Goal: Register for event/course

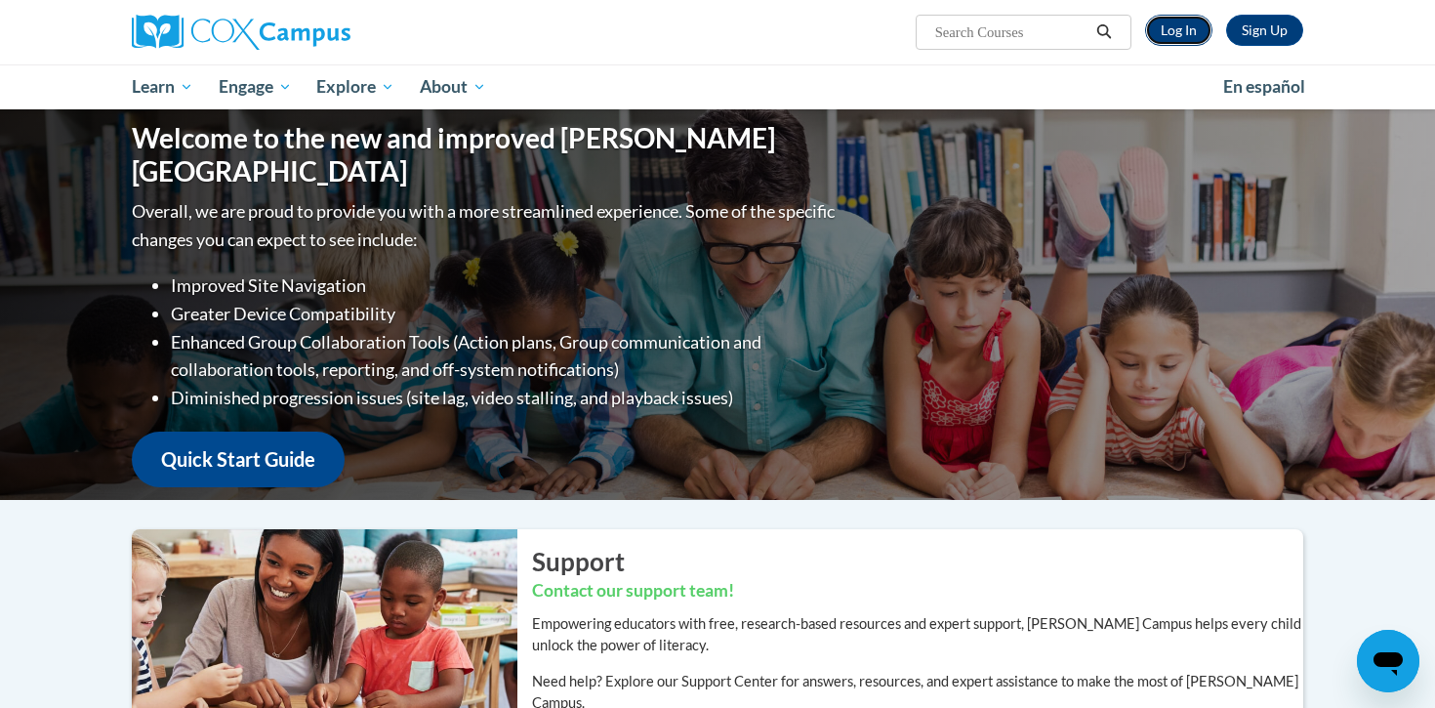
click at [1182, 24] on link "Log In" at bounding box center [1178, 30] width 67 height 31
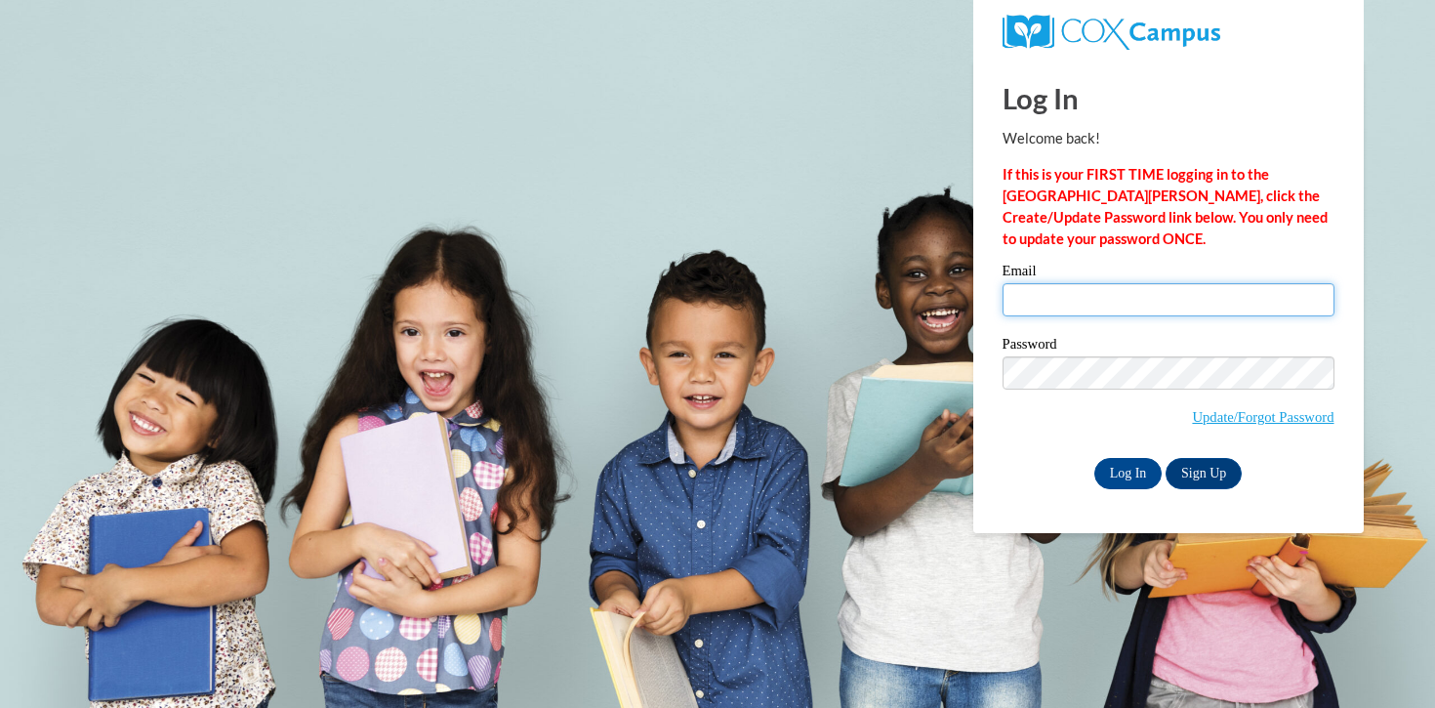
click at [1070, 298] on input "Email" at bounding box center [1169, 299] width 332 height 33
type input "grayt12@vcu.edu"
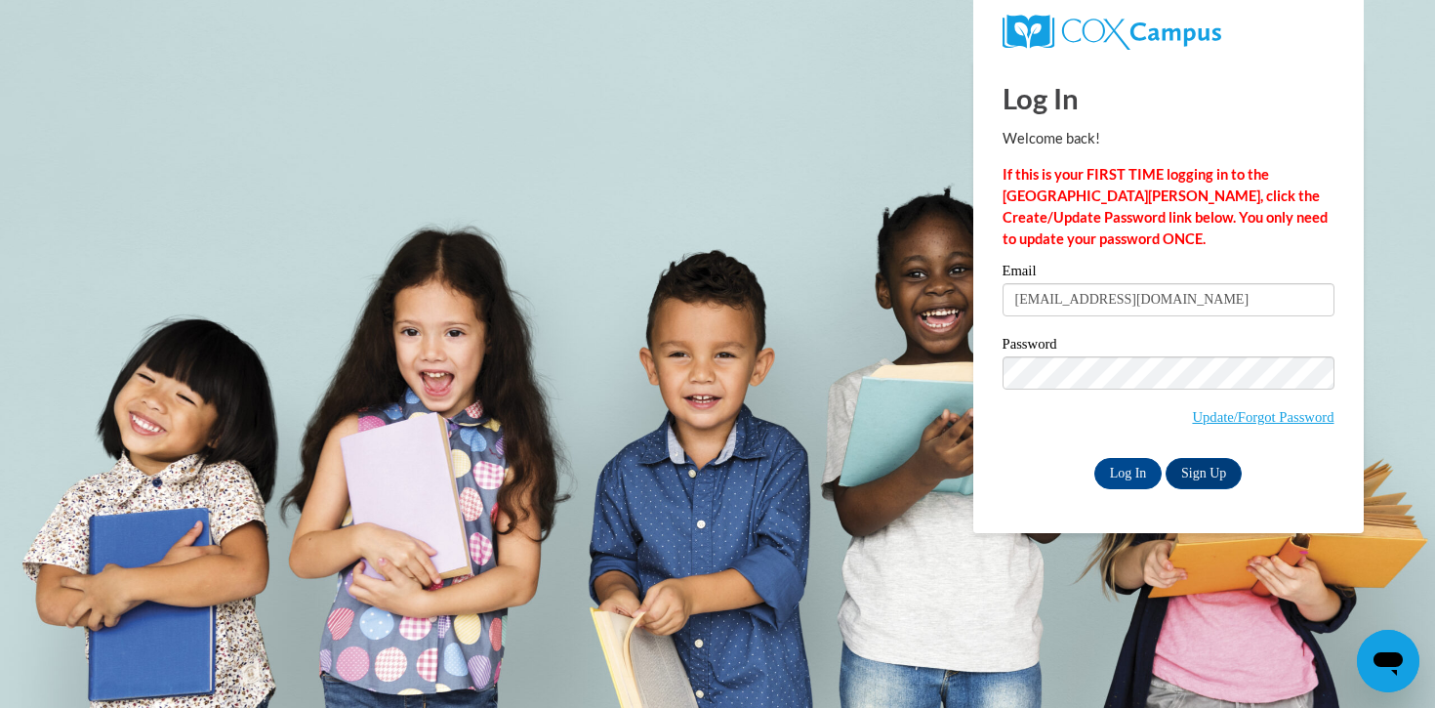
click at [1102, 309] on input "grayt12@vcu.edu" at bounding box center [1169, 299] width 332 height 33
click at [1124, 470] on input "Log In" at bounding box center [1129, 473] width 68 height 31
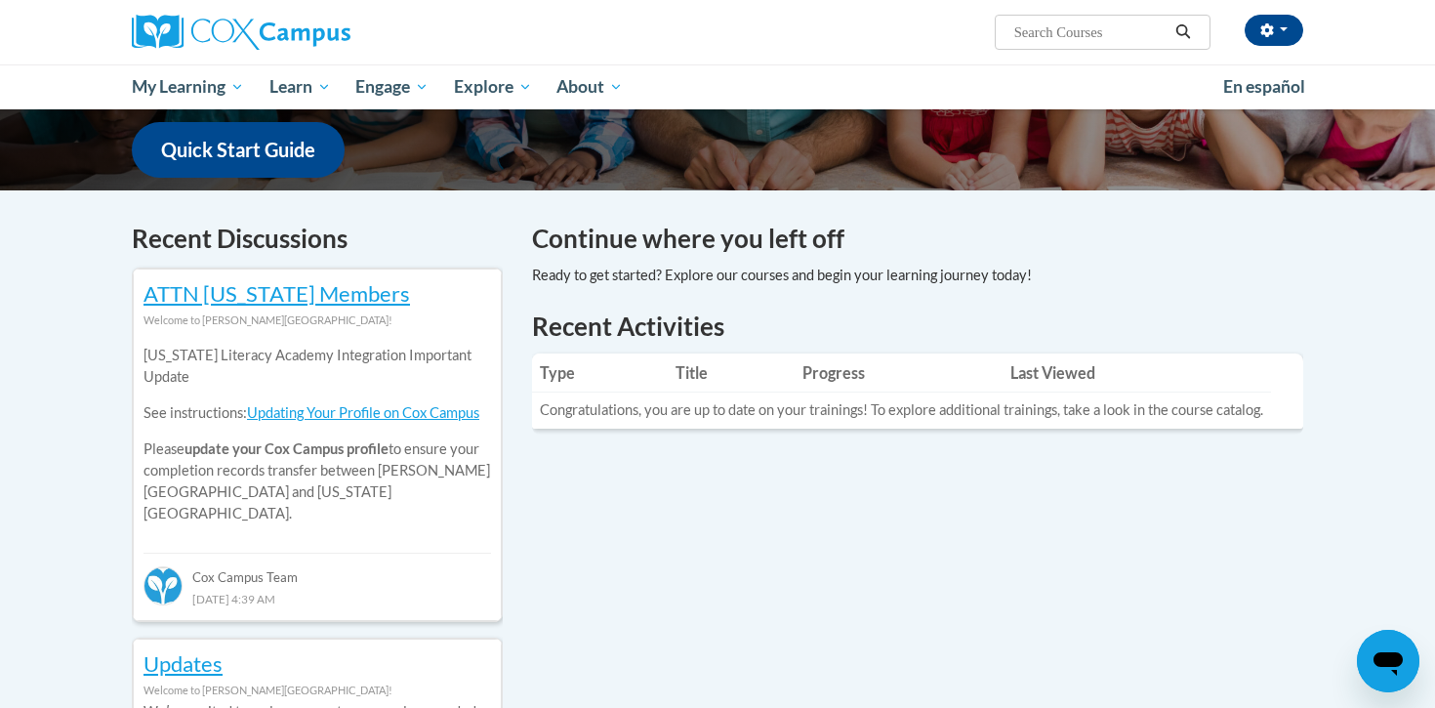
scroll to position [509, 0]
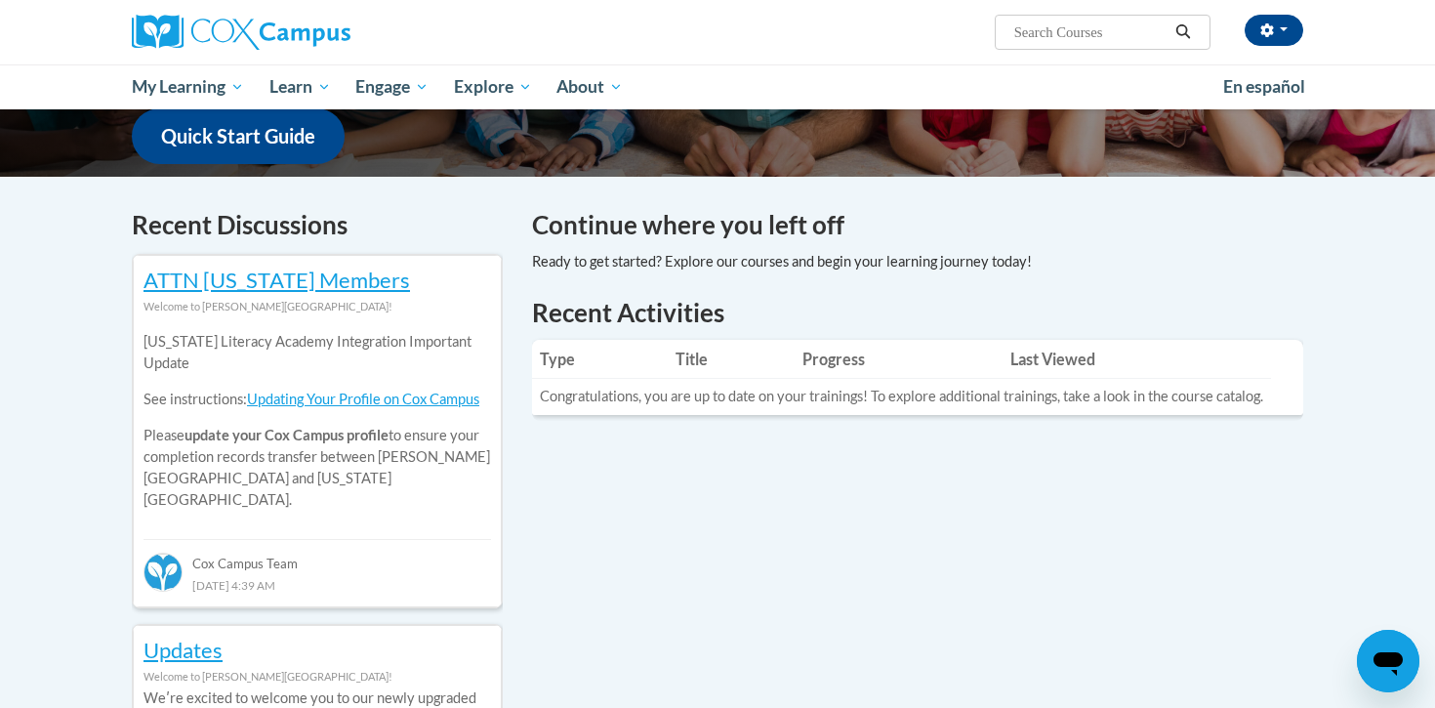
click at [1056, 29] on input "Search..." at bounding box center [1091, 32] width 156 height 23
paste input "Oral Language is the Foundation for Literacy"
type input "Oral Language is the Foundation for Literacy"
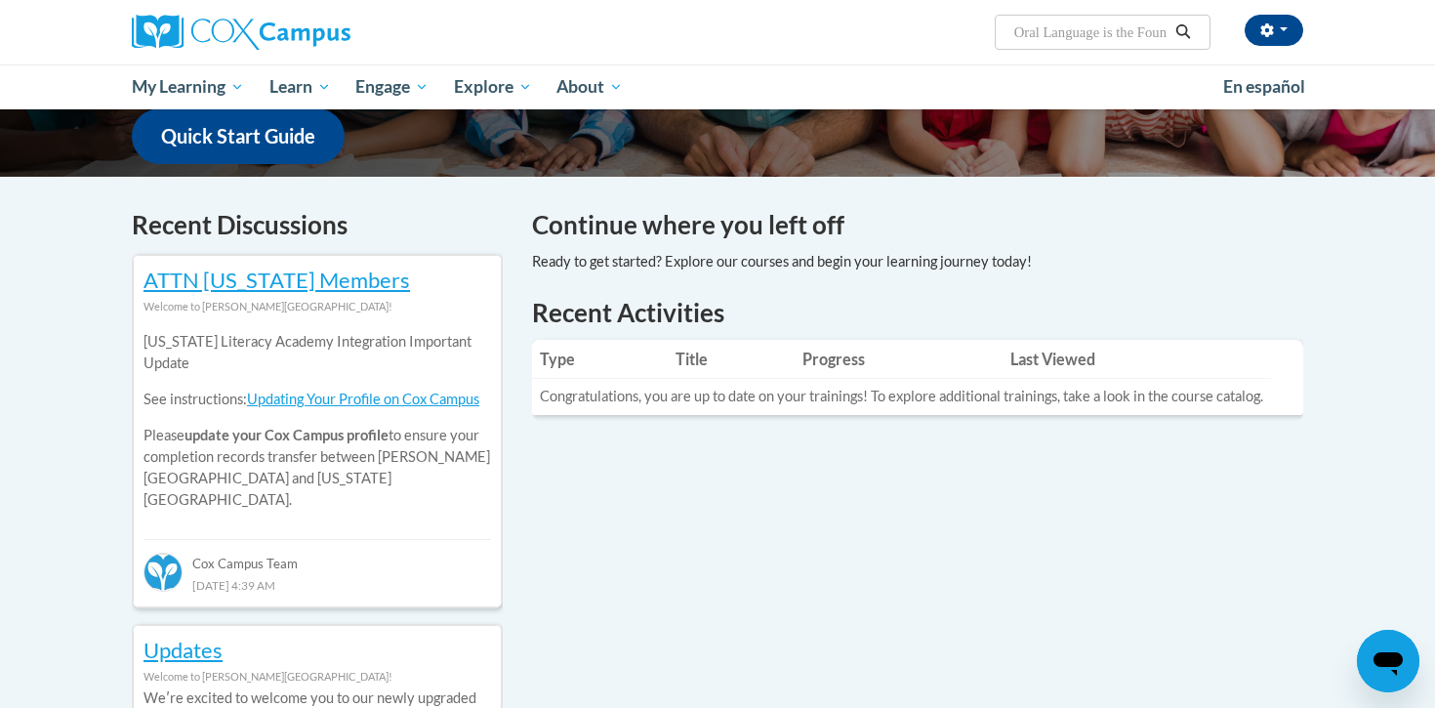
click at [1041, 36] on input "Oral Language is the Foundation for Literacy" at bounding box center [1091, 32] width 156 height 23
type input "oral language"
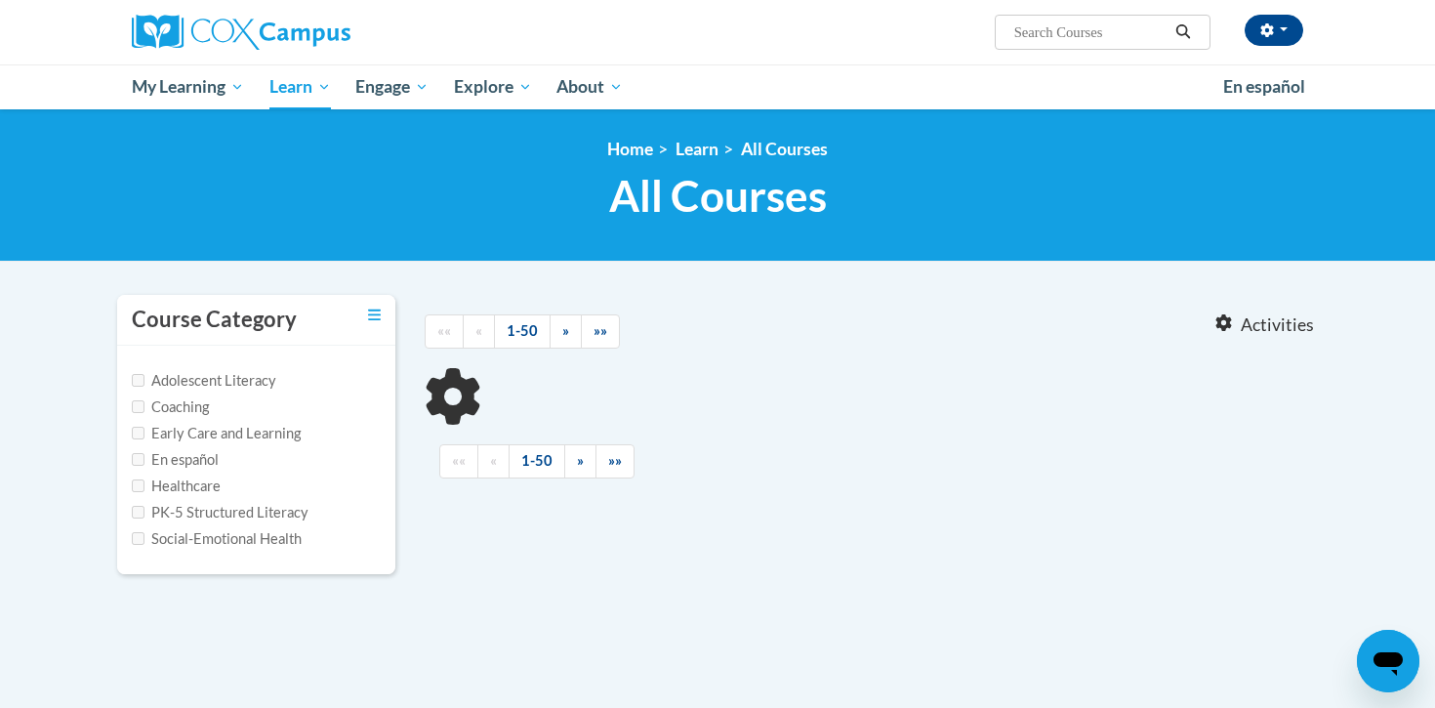
type input "Oral Language is the Foundation for Literacy"
type input "oral language"
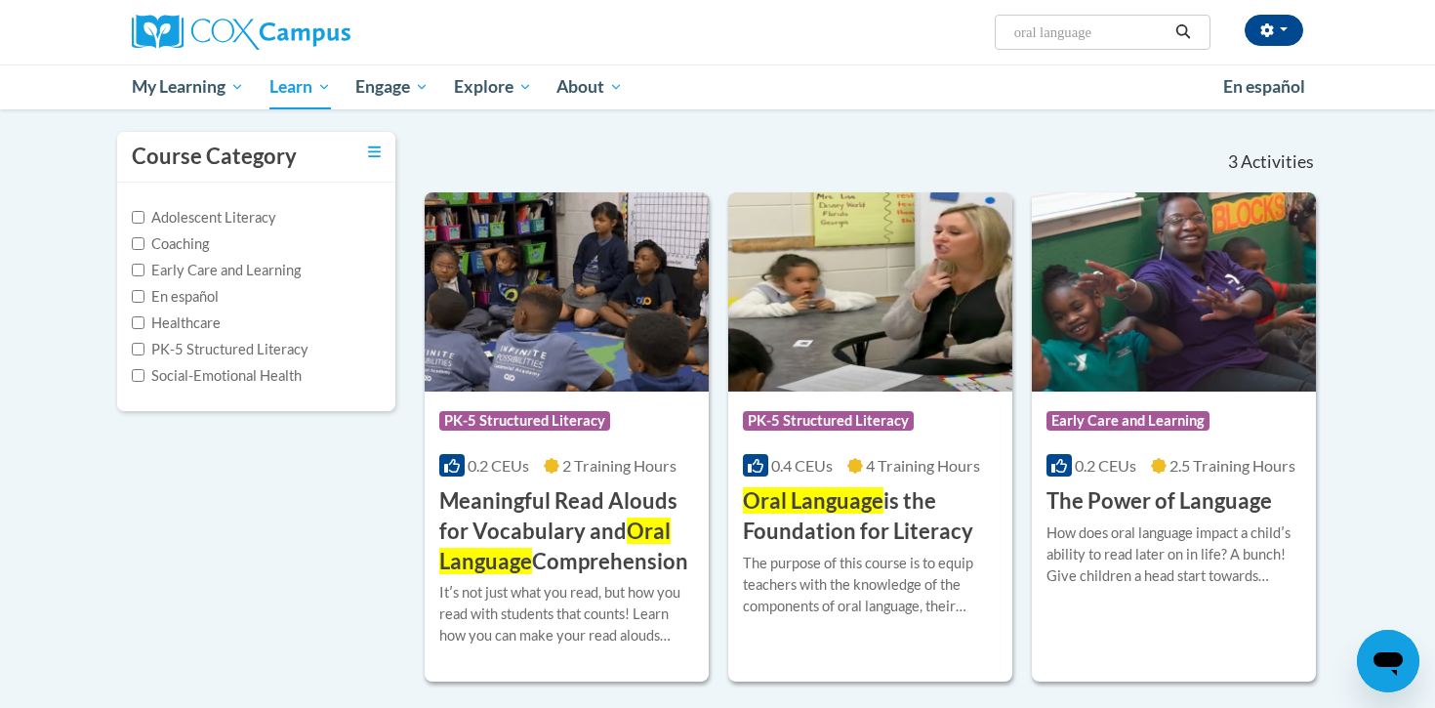
scroll to position [167, 0]
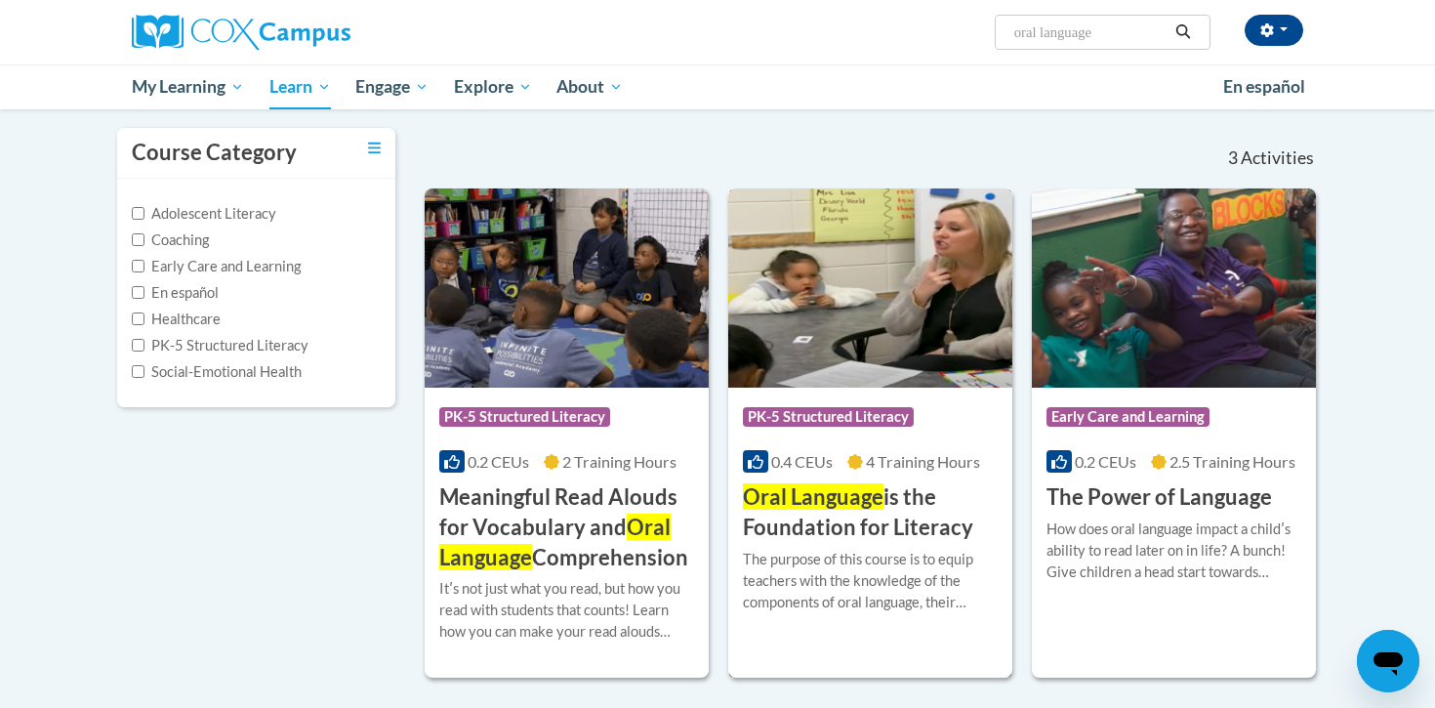
click at [835, 320] on img at bounding box center [870, 287] width 284 height 199
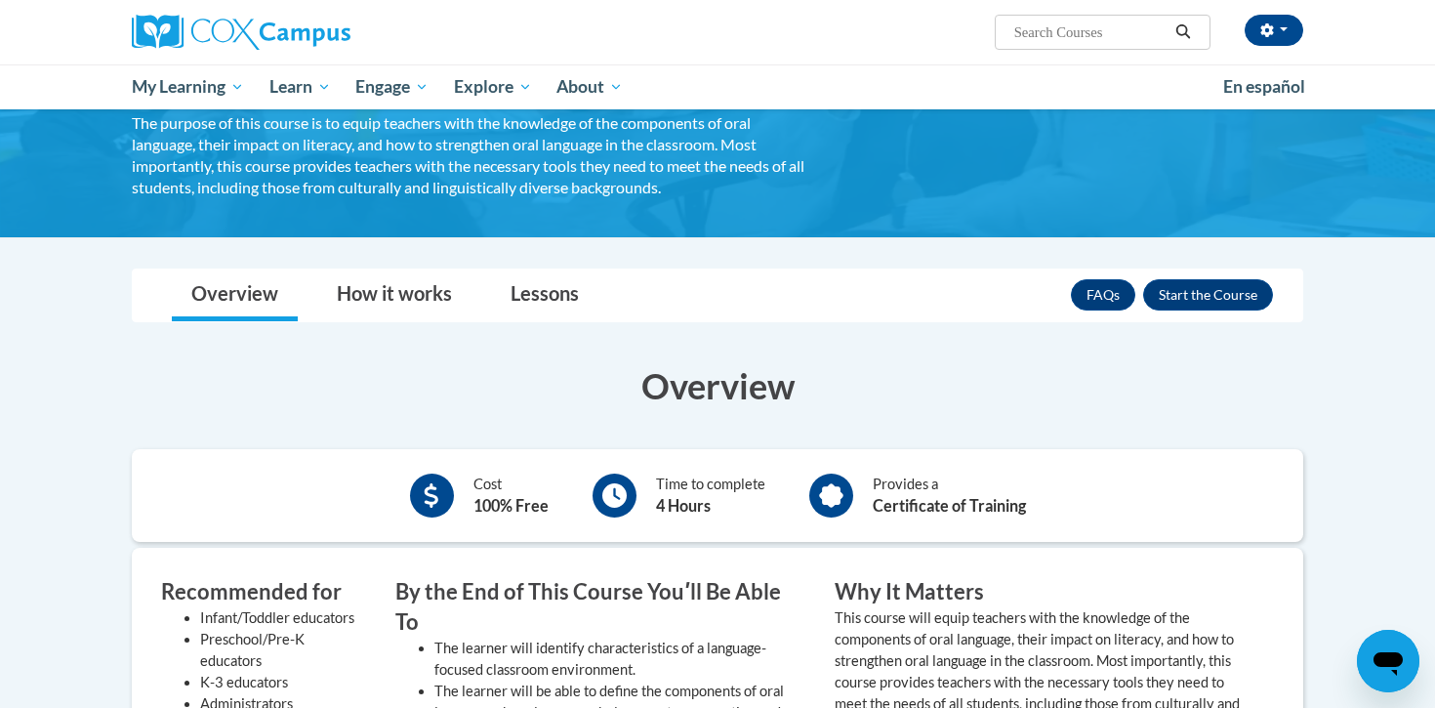
scroll to position [169, 0]
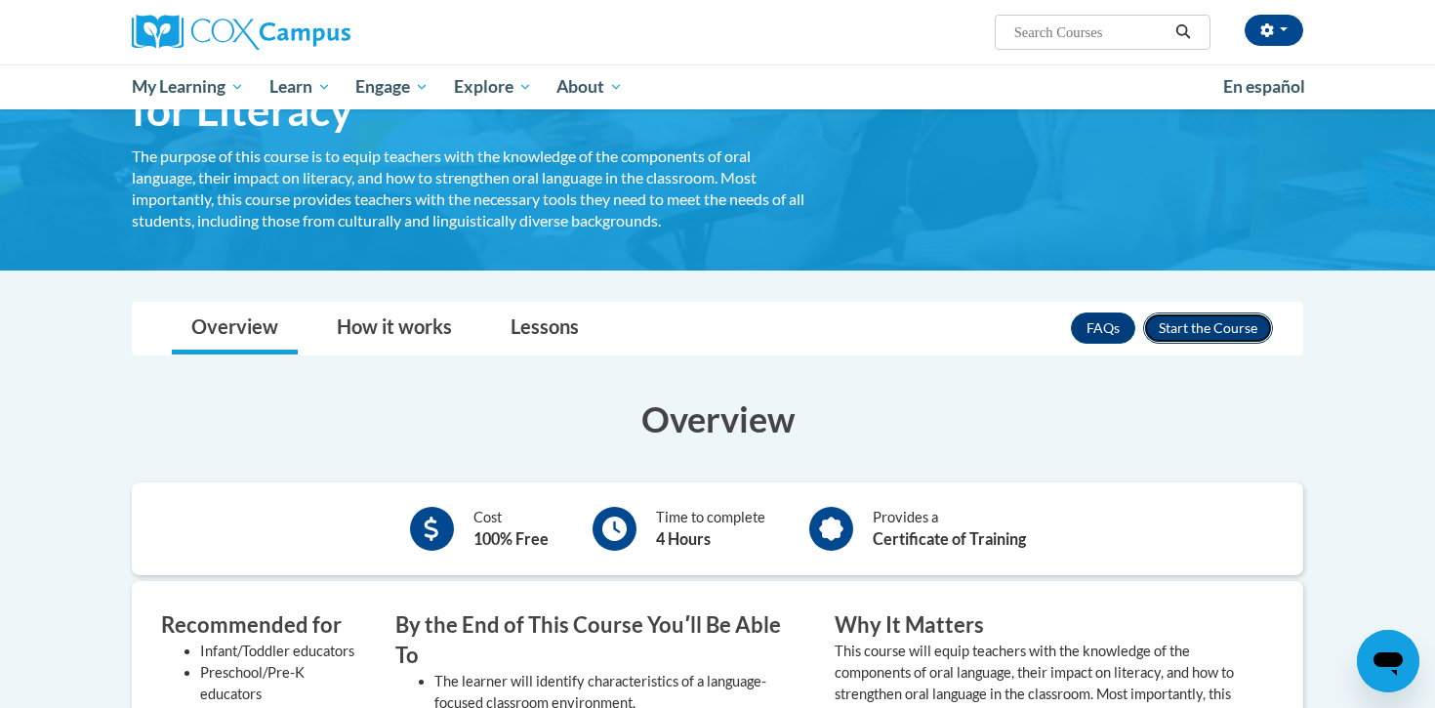
click at [1201, 326] on button "Enroll" at bounding box center [1208, 327] width 130 height 31
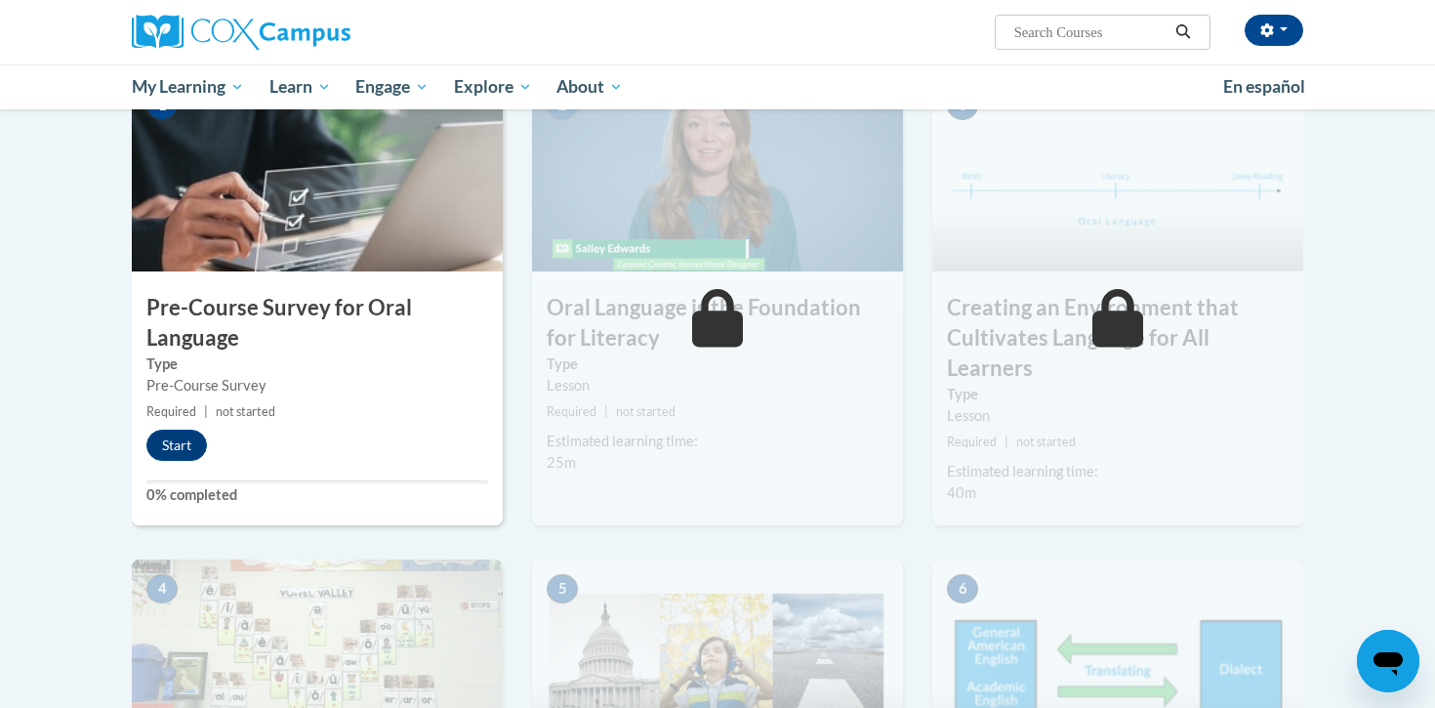
scroll to position [484, 0]
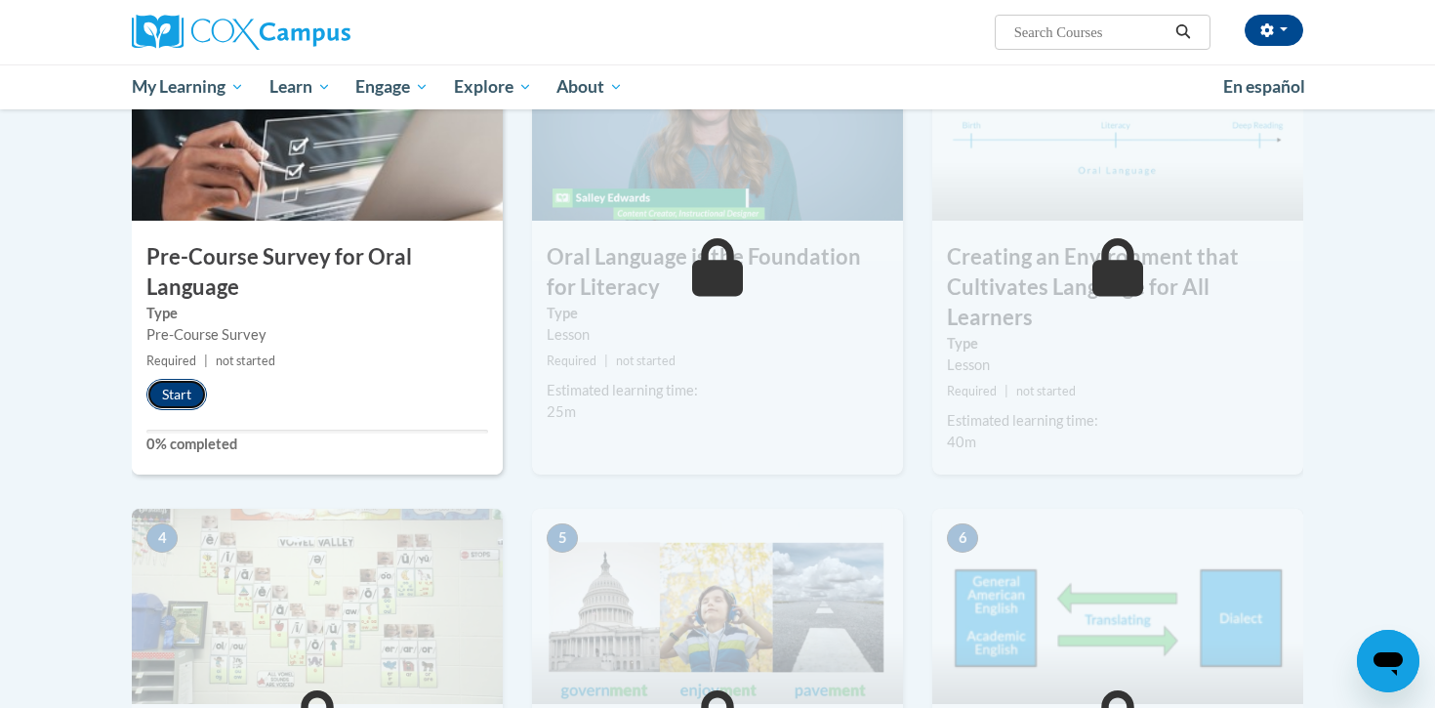
click at [182, 399] on button "Start" at bounding box center [176, 394] width 61 height 31
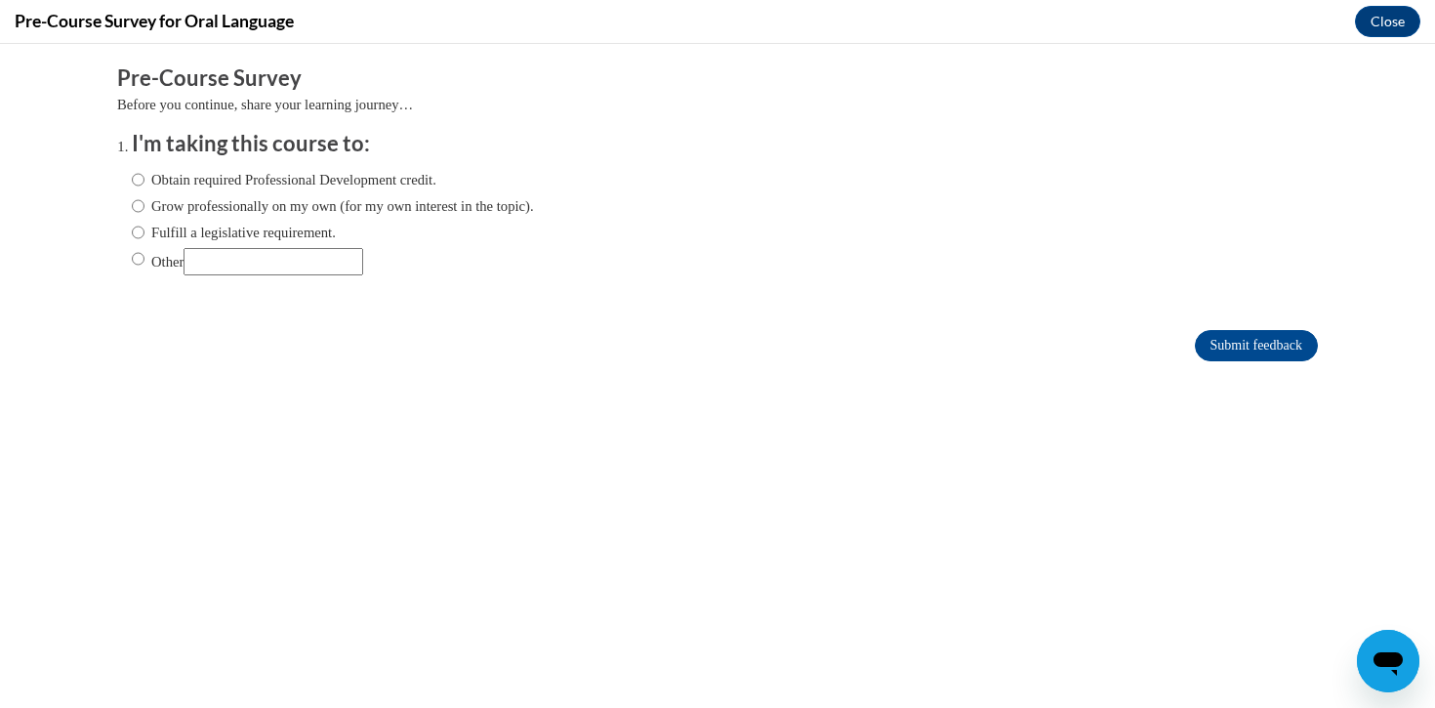
scroll to position [0, 0]
click at [300, 181] on label "Obtain required Professional Development credit." at bounding box center [284, 179] width 305 height 21
click at [145, 181] on input "Obtain required Professional Development credit." at bounding box center [138, 179] width 13 height 21
radio input "true"
click at [1220, 333] on input "Submit feedback" at bounding box center [1256, 345] width 123 height 31
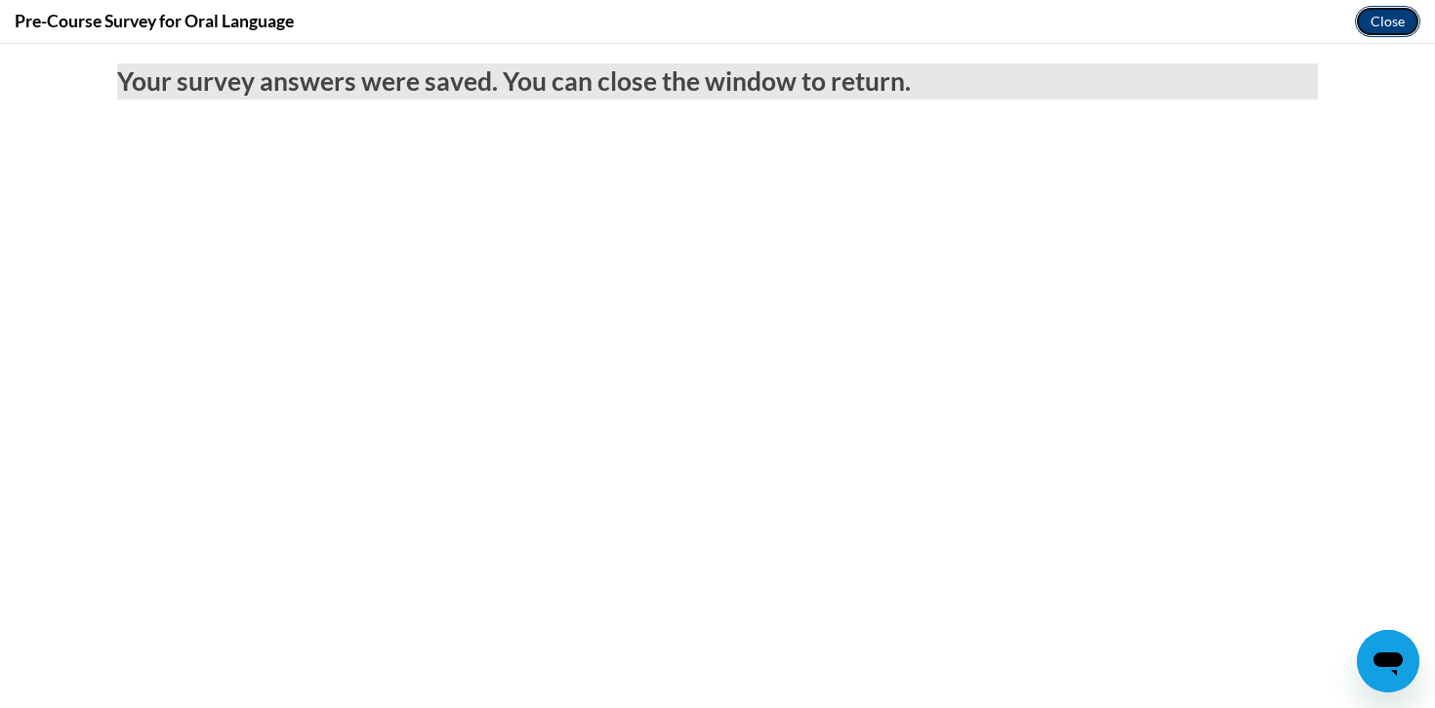
click at [1406, 18] on button "Close" at bounding box center [1387, 21] width 65 height 31
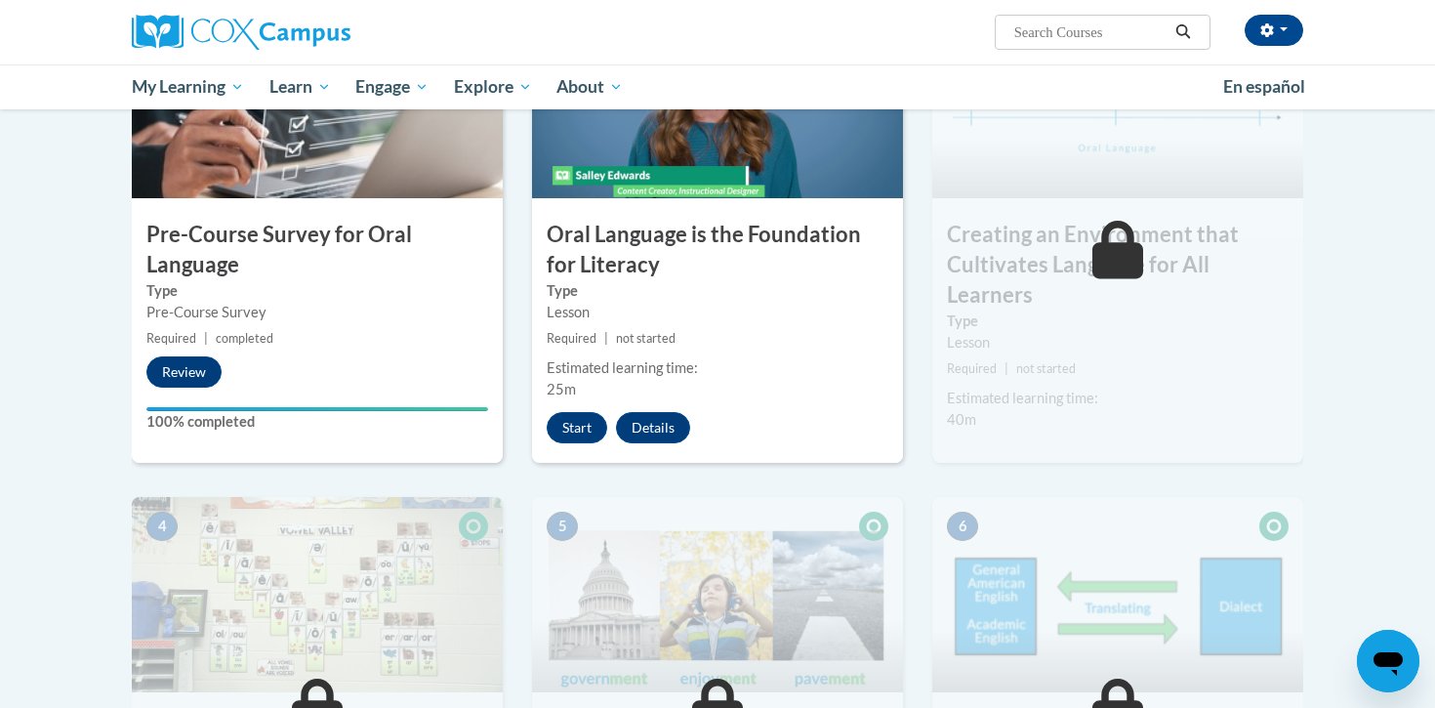
scroll to position [547, 0]
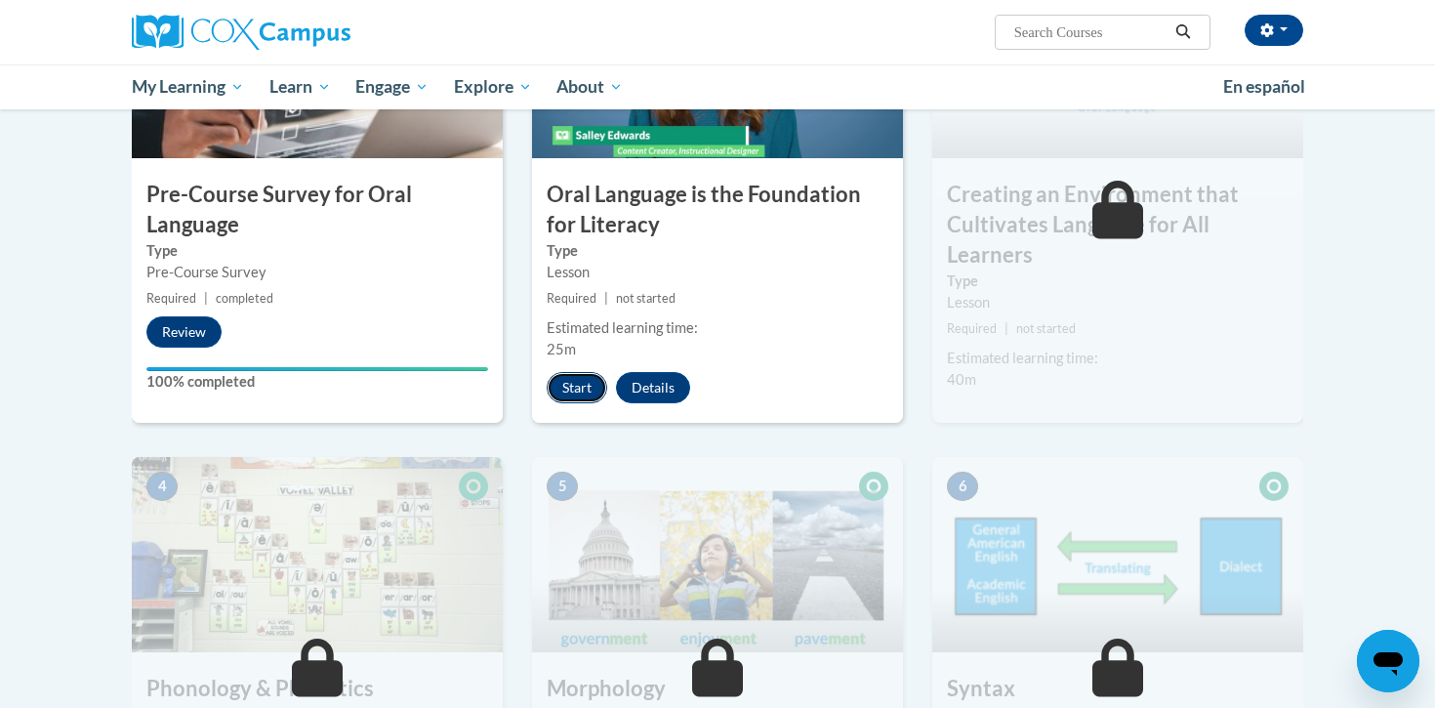
click at [587, 396] on button "Start" at bounding box center [577, 387] width 61 height 31
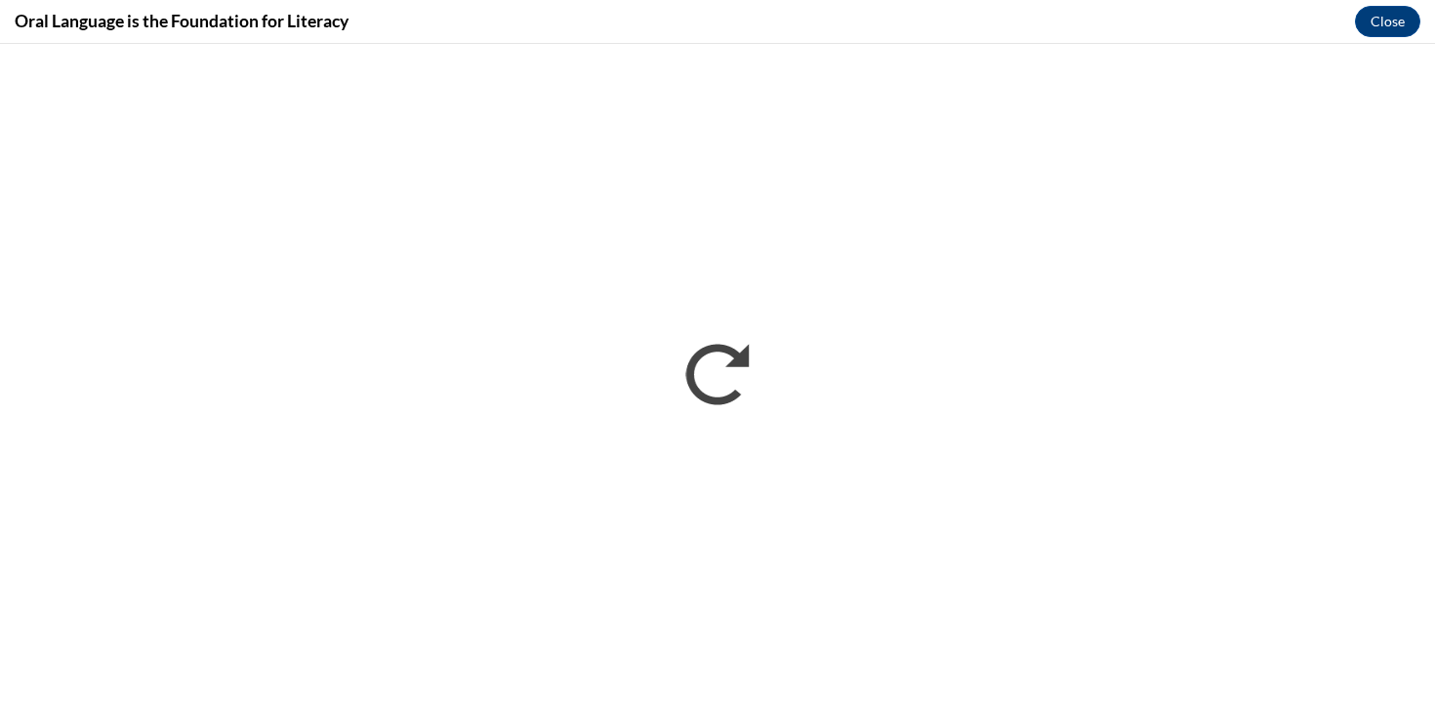
scroll to position [0, 0]
